Goal: Task Accomplishment & Management: Use online tool/utility

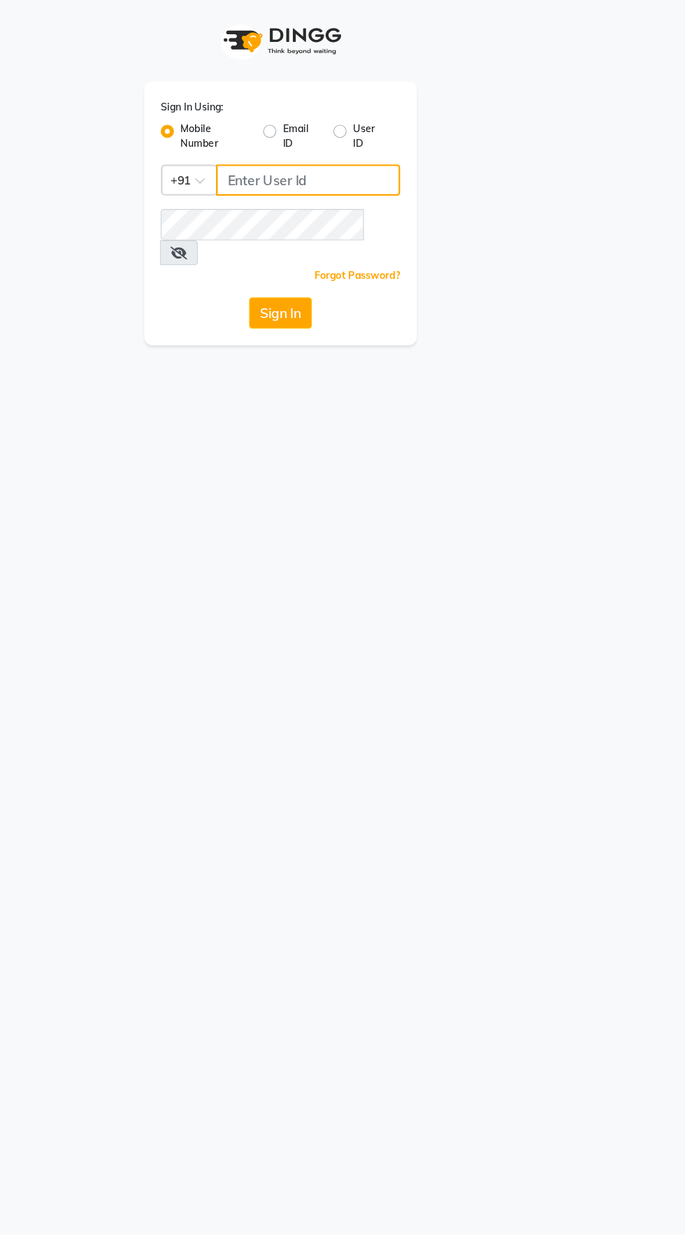
click at [340, 153] on input "Username" at bounding box center [366, 152] width 156 height 27
type input "8956544245"
click at [316, 252] on button "Sign In" at bounding box center [342, 265] width 53 height 27
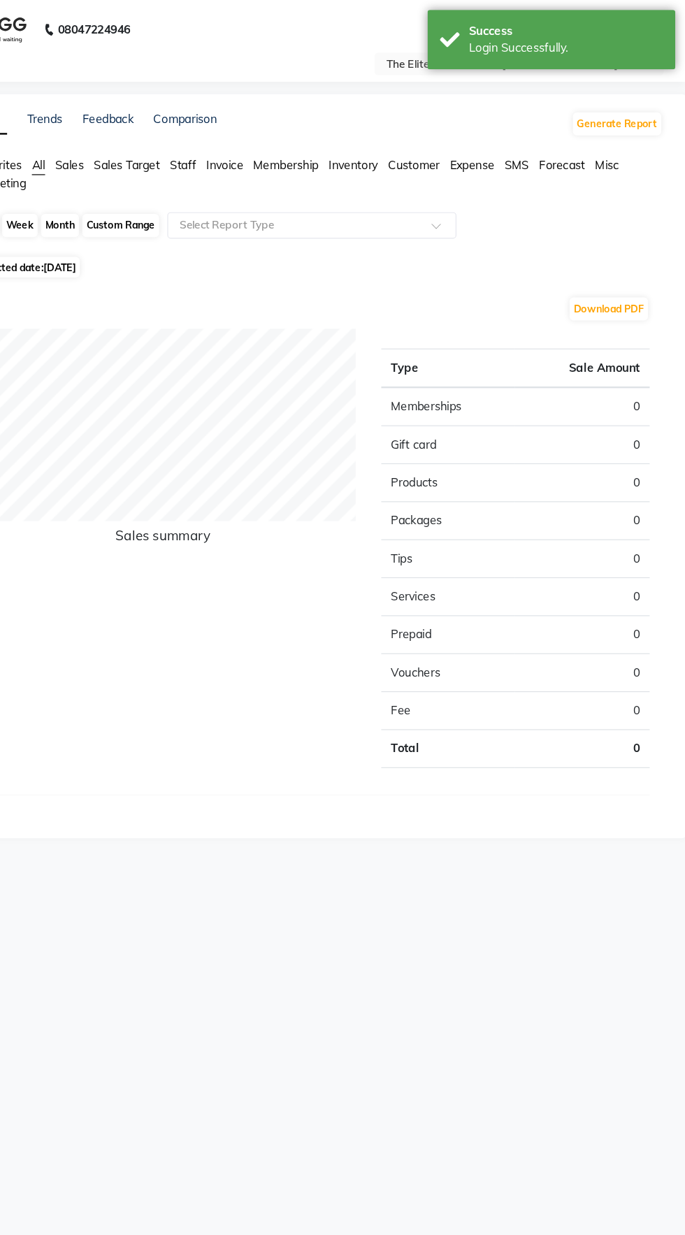
click at [354, 247] on div "Download PDF Sales summary Type Sale Amount Memberships 0 Gift card 0 Products …" at bounding box center [367, 467] width 598 height 456
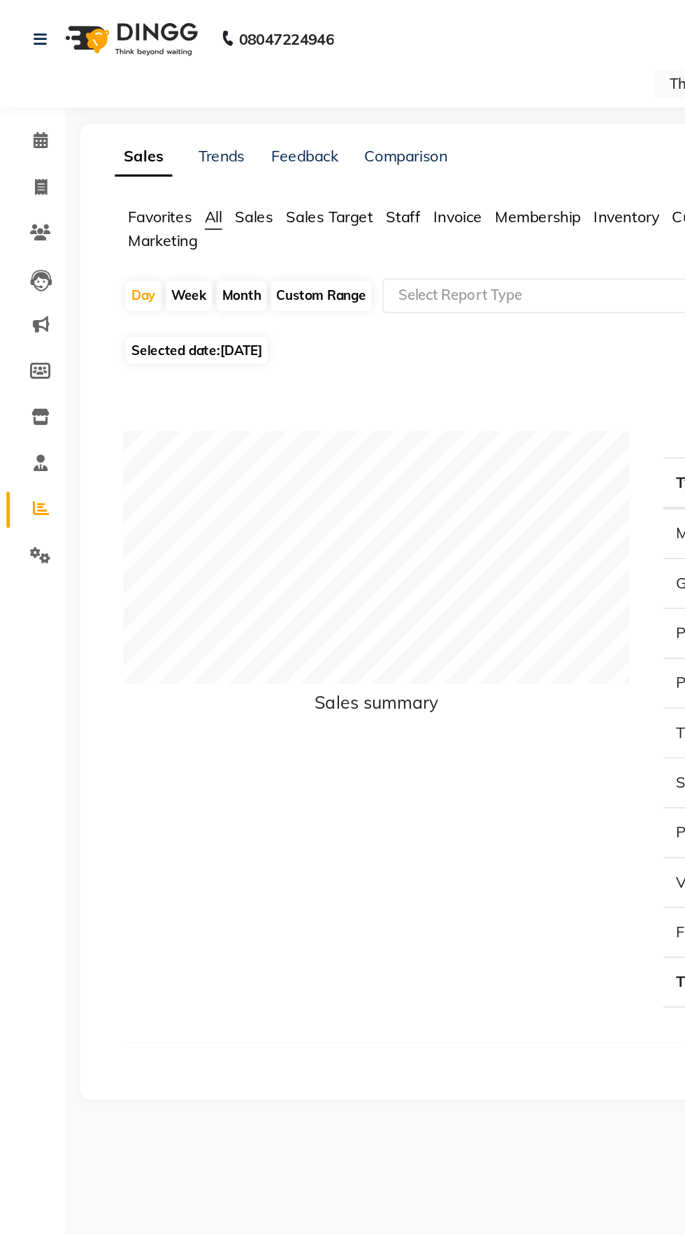
click at [161, 195] on div "Month" at bounding box center [156, 191] width 32 height 20
select select "9"
select select "2025"
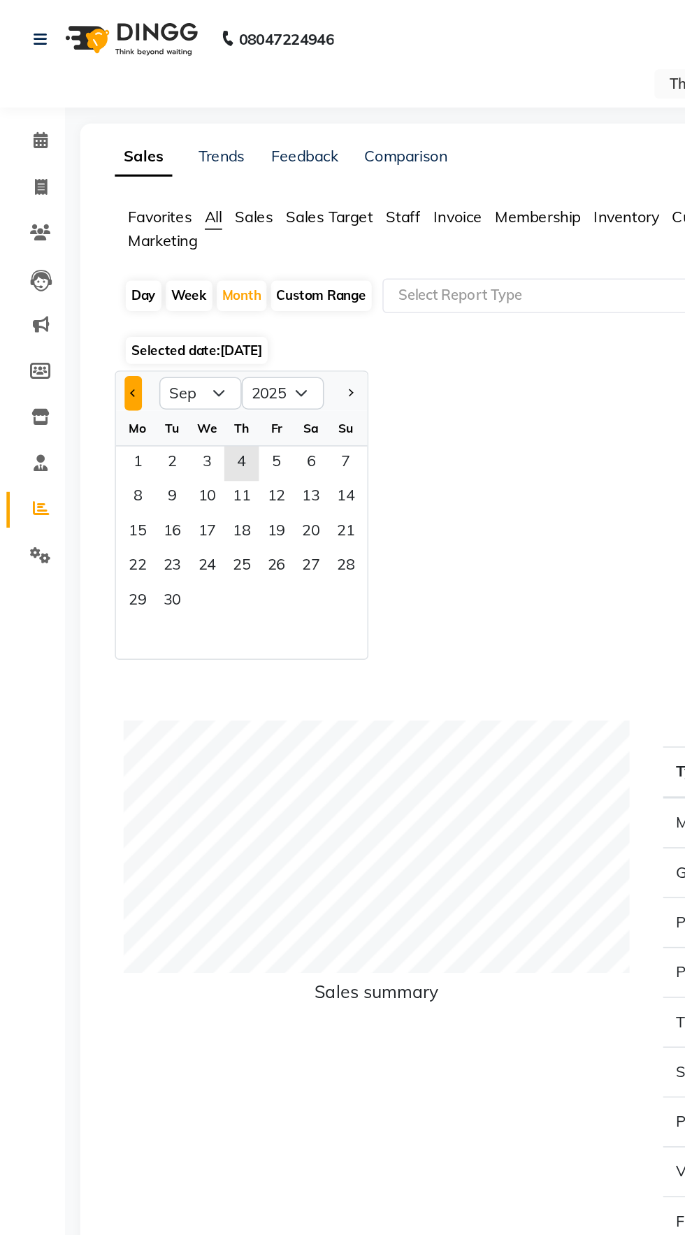
click at [86, 253] on span "Previous month" at bounding box center [86, 252] width 5 height 5
select select "8"
click at [178, 296] on span "1" at bounding box center [178, 299] width 22 height 22
